Goal: Task Accomplishment & Management: Complete application form

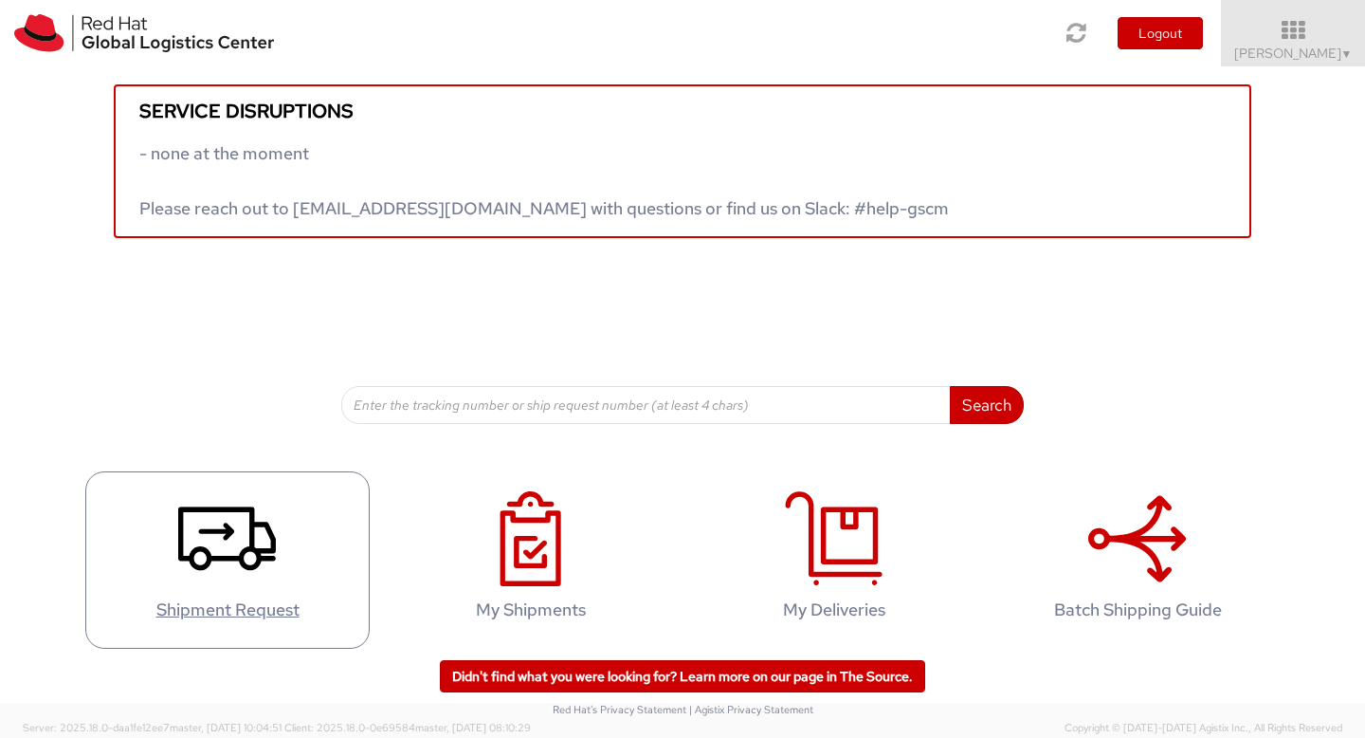
scroll to position [18, 0]
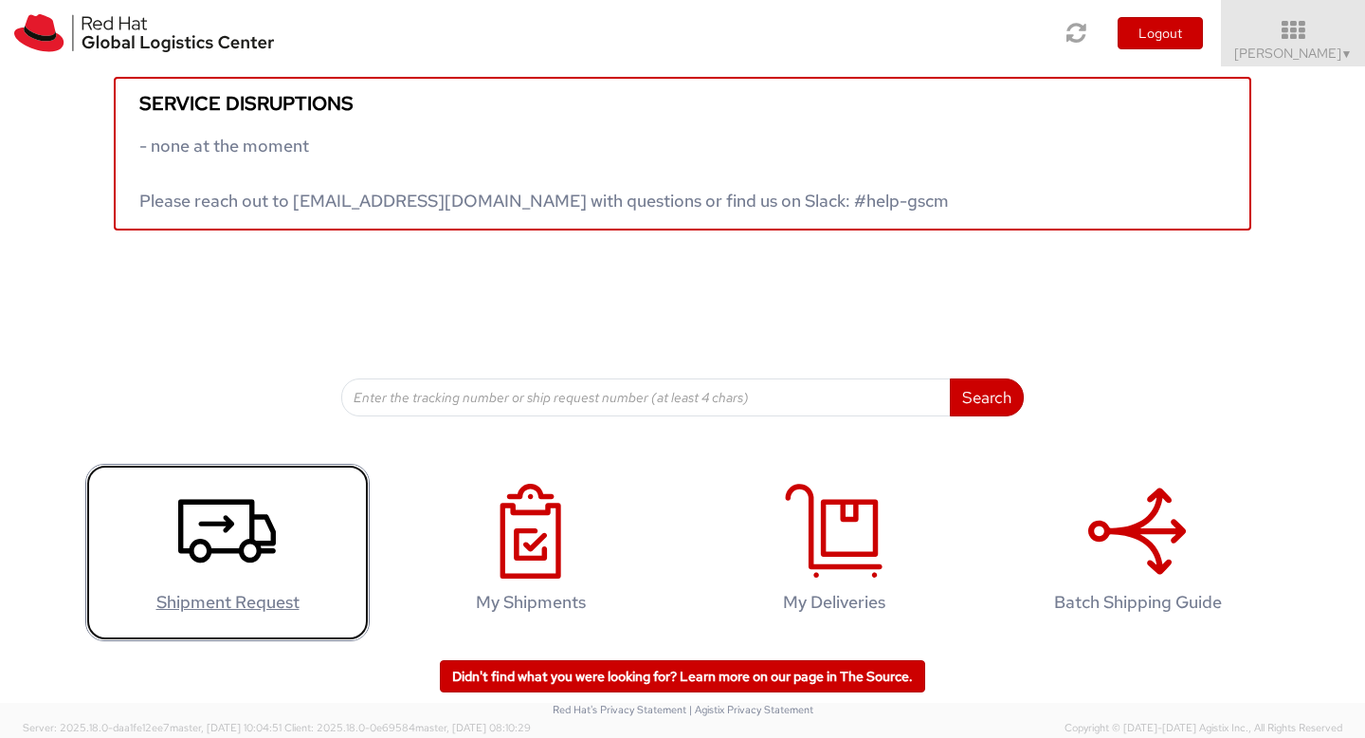
click at [233, 606] on h4 "Shipment Request" at bounding box center [227, 601] width 245 height 19
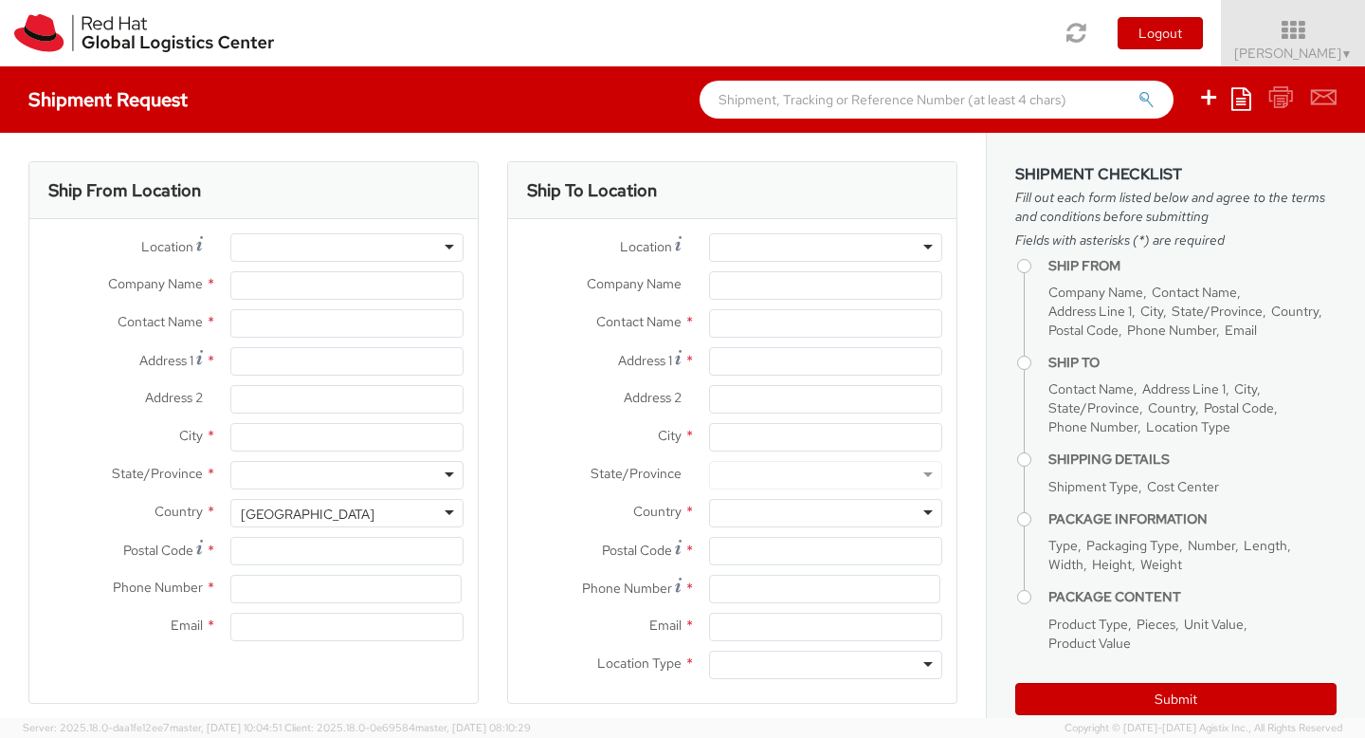
select select
select select "954"
type input "Red Hat Malaysia Sdn Bhd"
type input "[PERSON_NAME]"
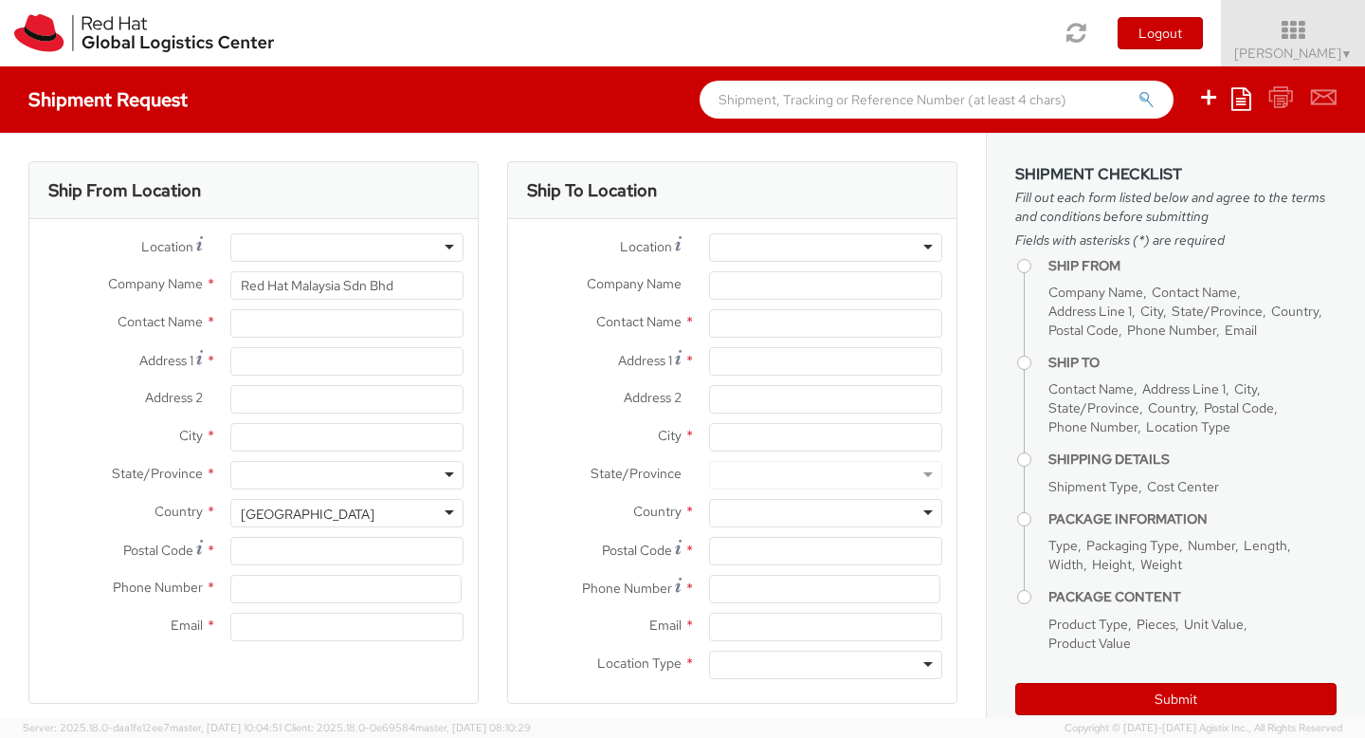
type input "Suite [GEOGRAPHIC_DATA]"
type input "MV City, [PERSON_NAME]"
type input "[GEOGRAPHIC_DATA]"
type input "59200"
type input "60327330501"
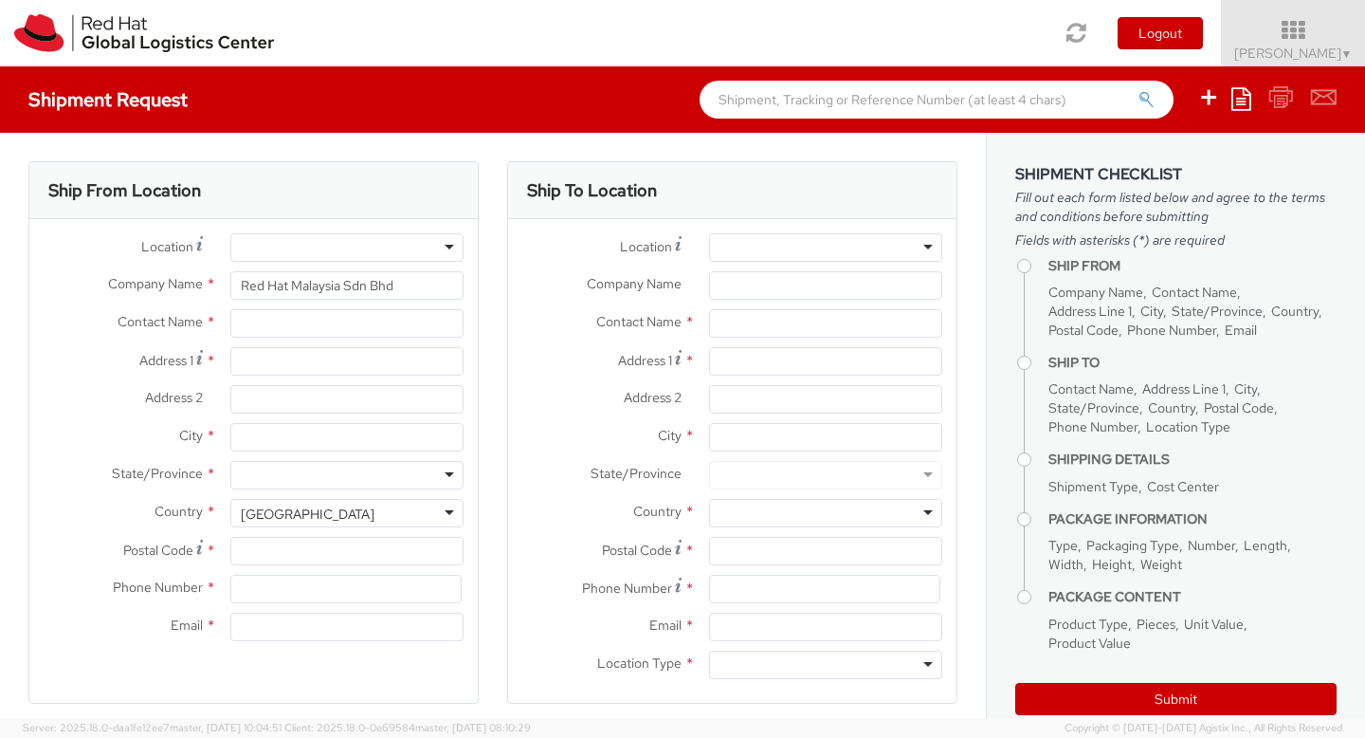
type input "[EMAIL_ADDRESS][DOMAIN_NAME]"
select select "CM"
select select "KGS"
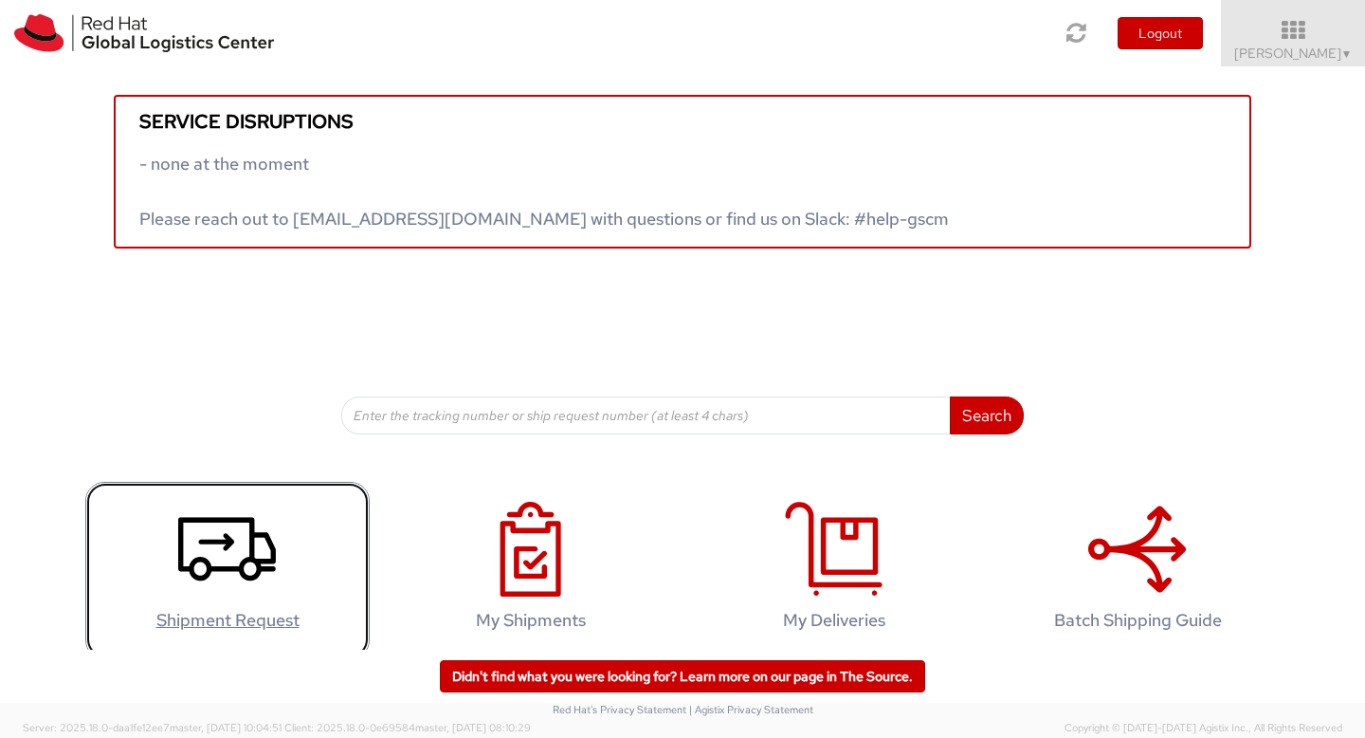
click at [249, 636] on link "Shipment Request" at bounding box center [227, 570] width 284 height 177
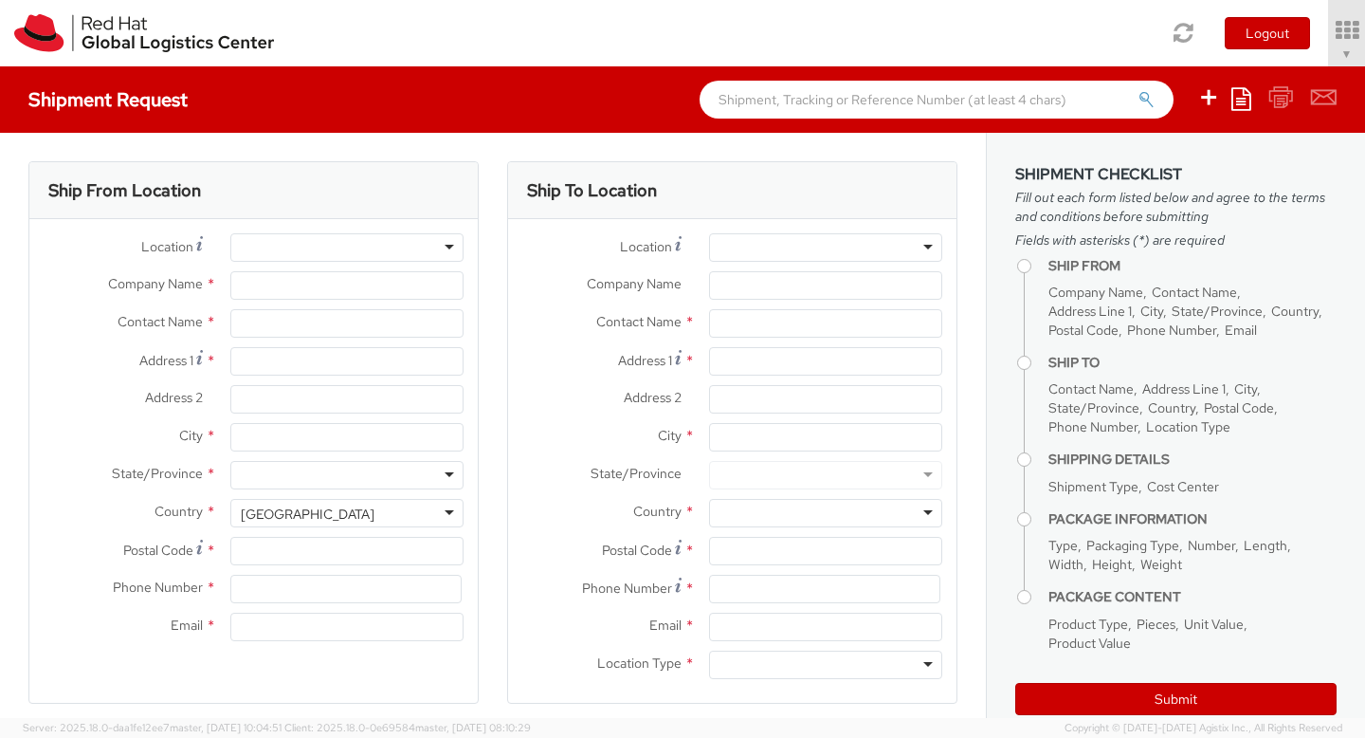
select select "954"
type input "Red Hat Malaysia Sdn Bhd"
type input "[PERSON_NAME]"
type input "Suite [GEOGRAPHIC_DATA]"
type input "MV City, [PERSON_NAME]"
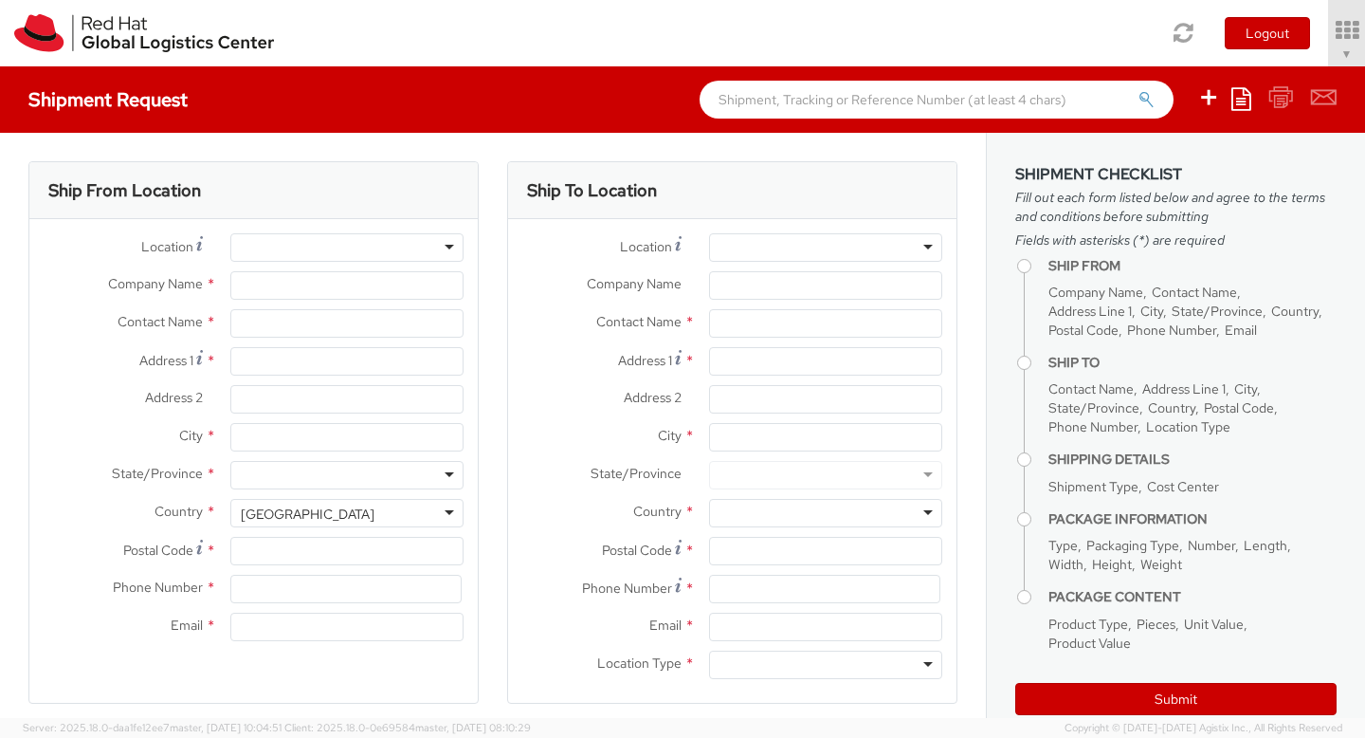
type input "[GEOGRAPHIC_DATA]"
type input "59200"
type input "60327330501"
type input "[EMAIL_ADDRESS][DOMAIN_NAME]"
select select "CM"
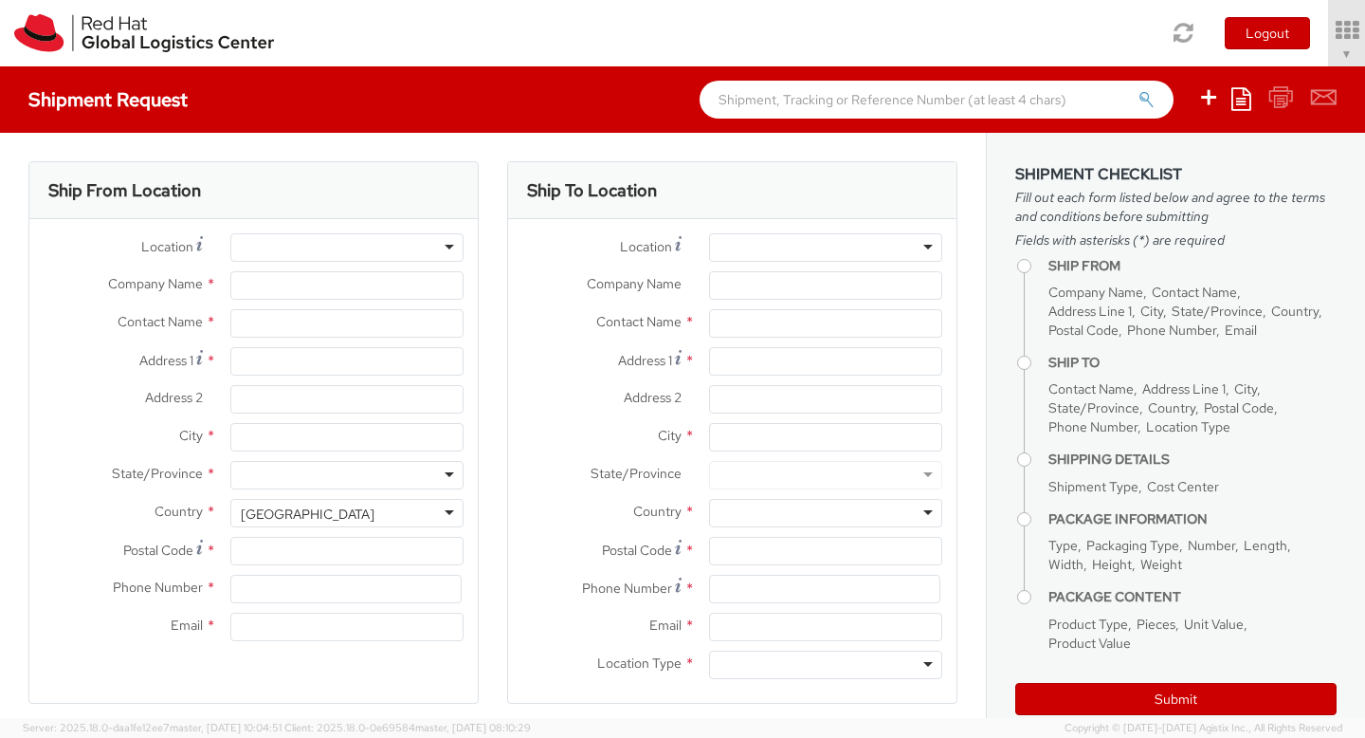
select select "KGS"
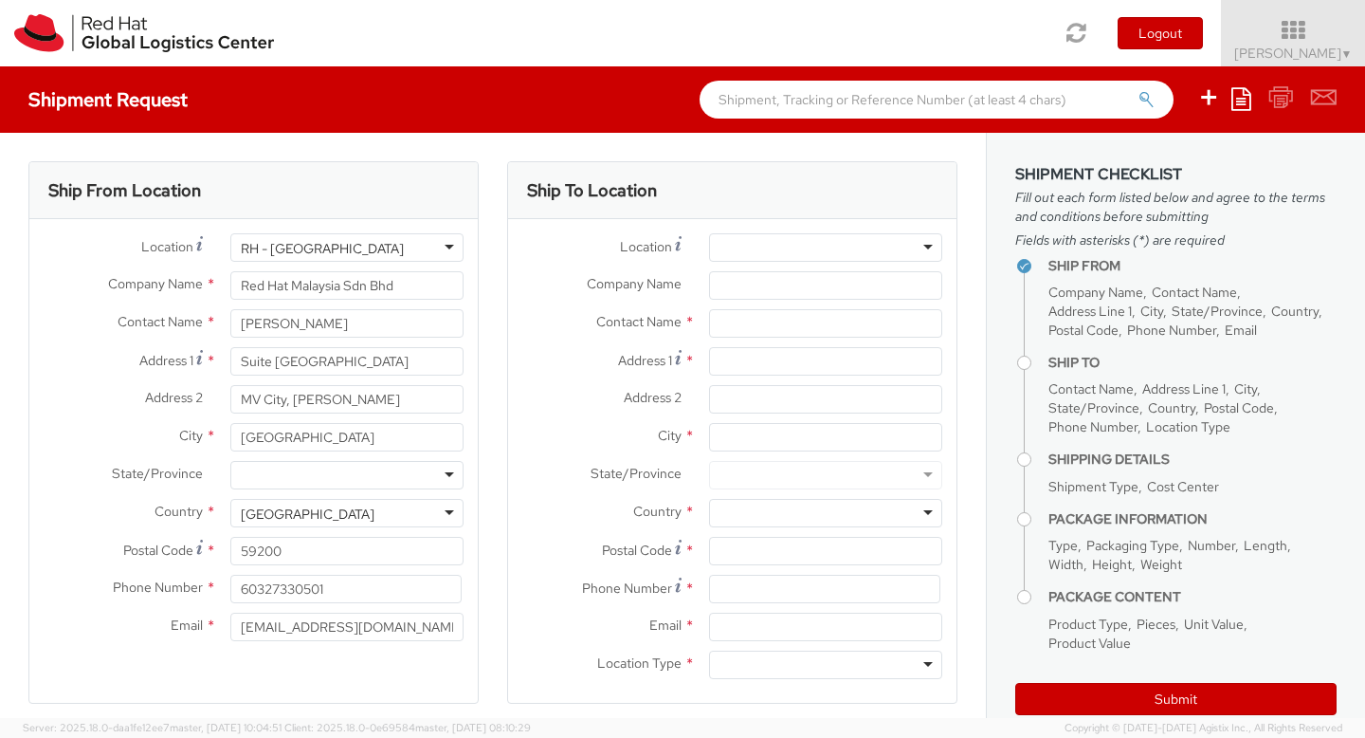
select select
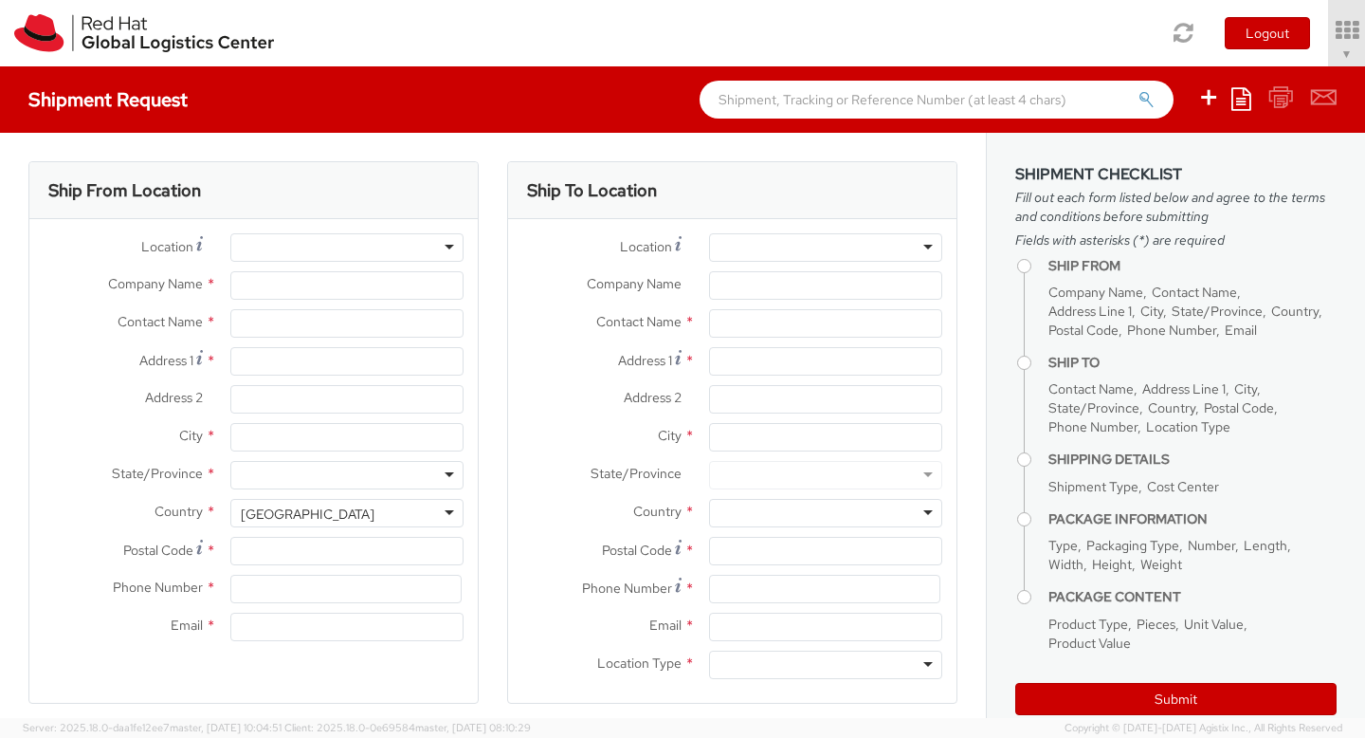
select select "954"
type input "Red Hat Malaysia Sdn Bhd"
type input "[PERSON_NAME]"
type input "Suite [GEOGRAPHIC_DATA]"
type input "MV City, [PERSON_NAME]"
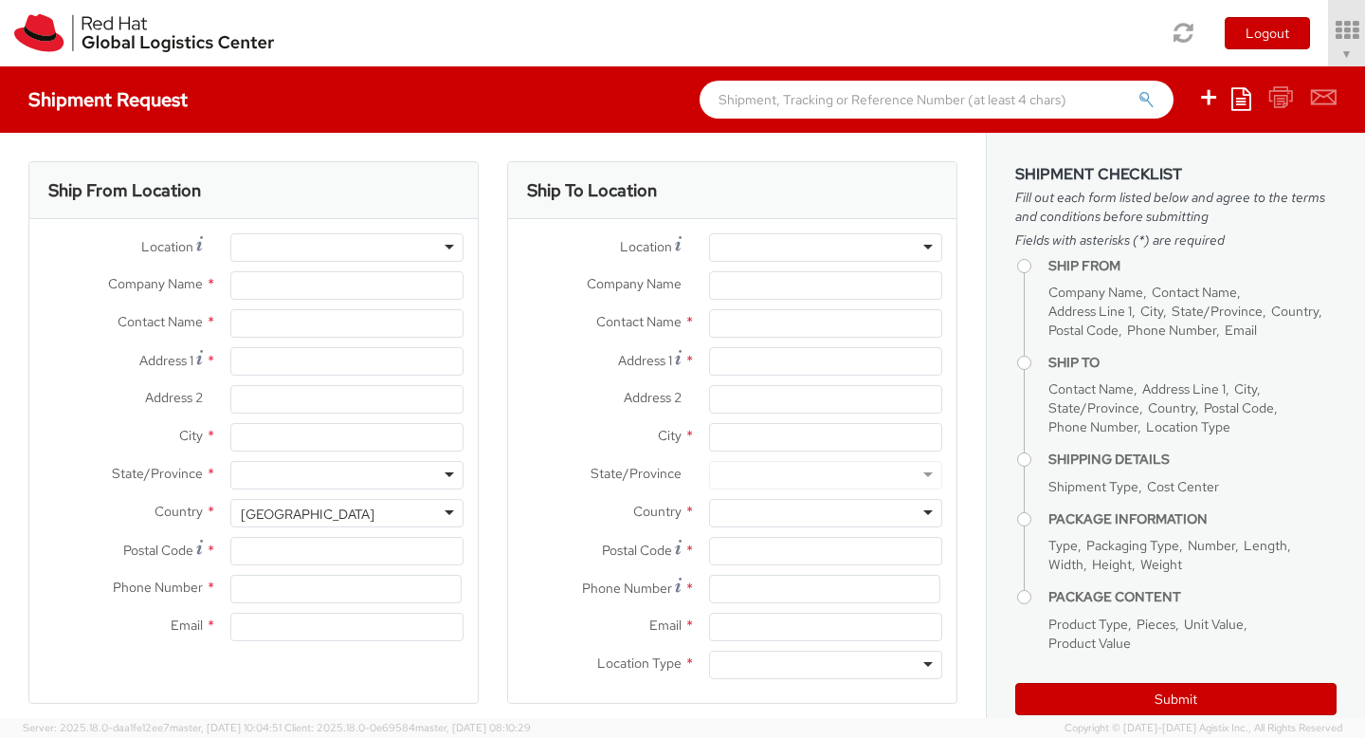
type input "[GEOGRAPHIC_DATA]"
type input "59200"
type input "60327330501"
type input "[EMAIL_ADDRESS][DOMAIN_NAME]"
select select "CM"
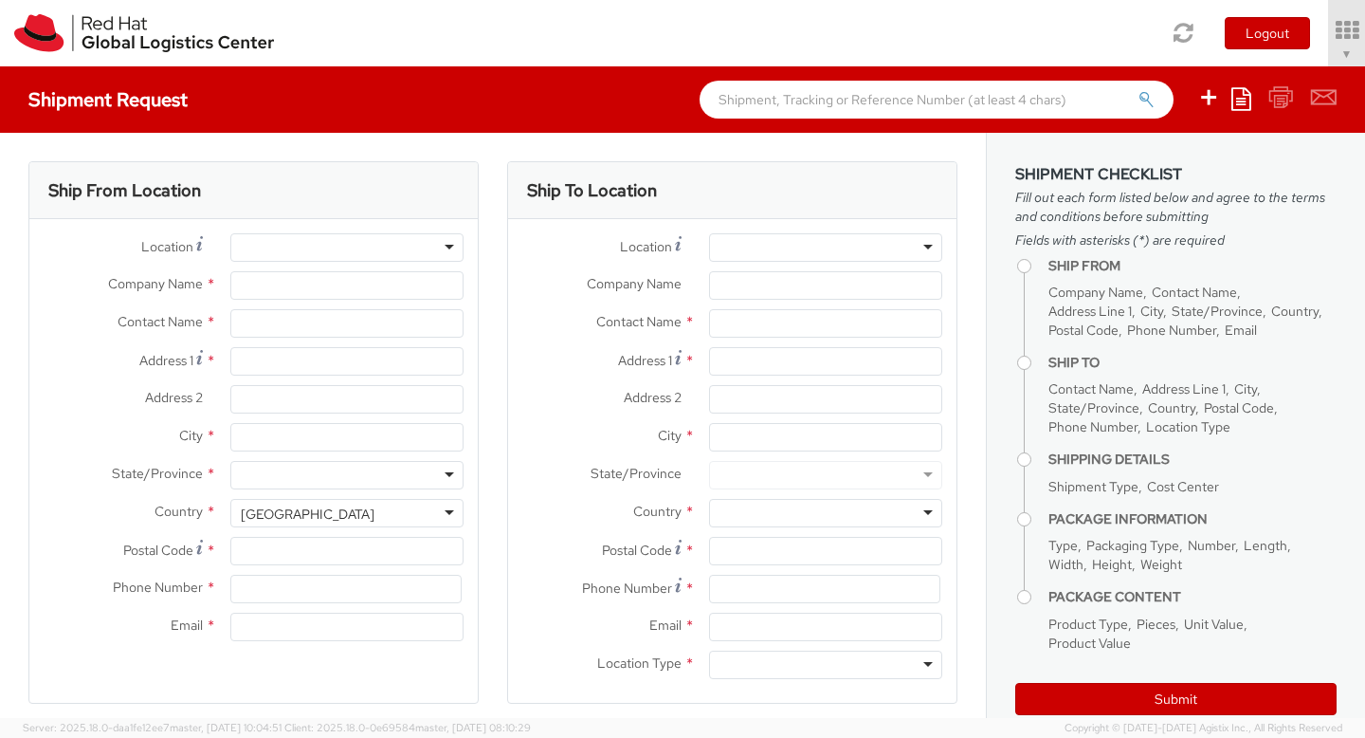
select select "KGS"
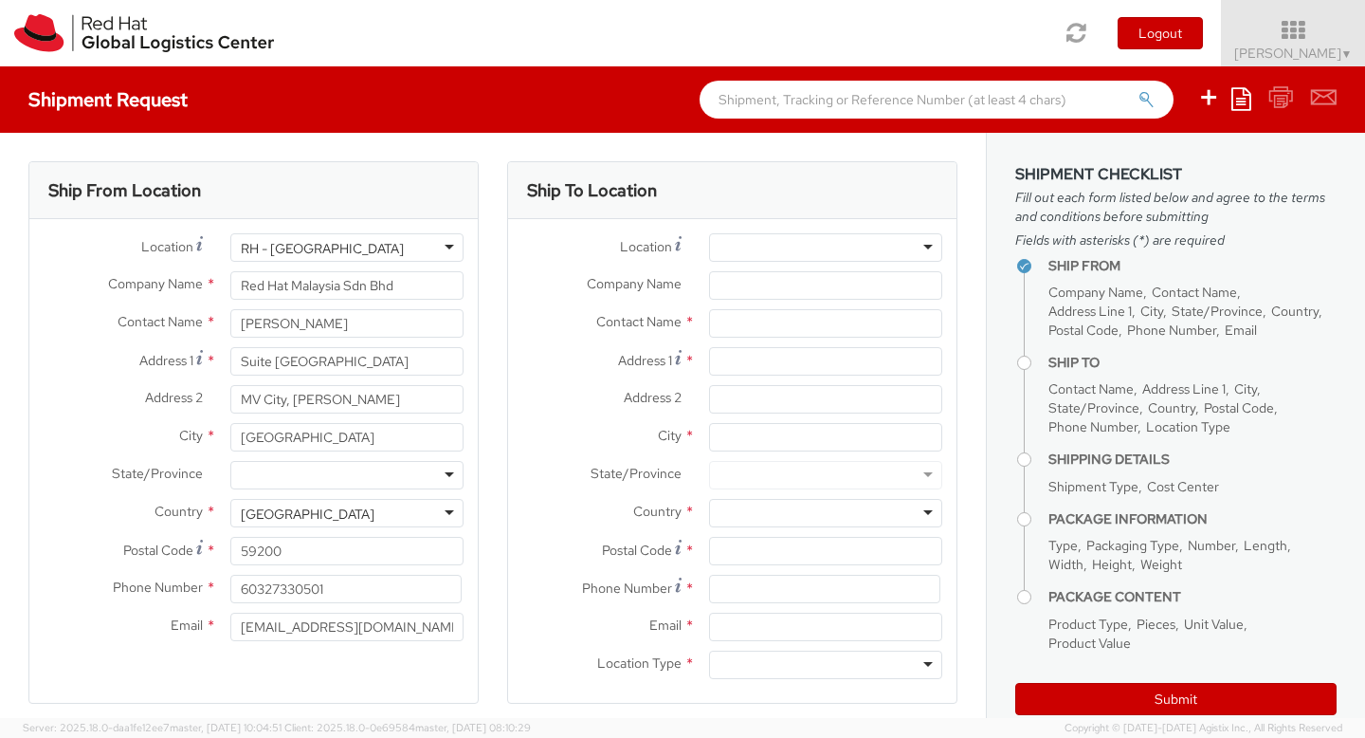
select select
